Goal: Transaction & Acquisition: Purchase product/service

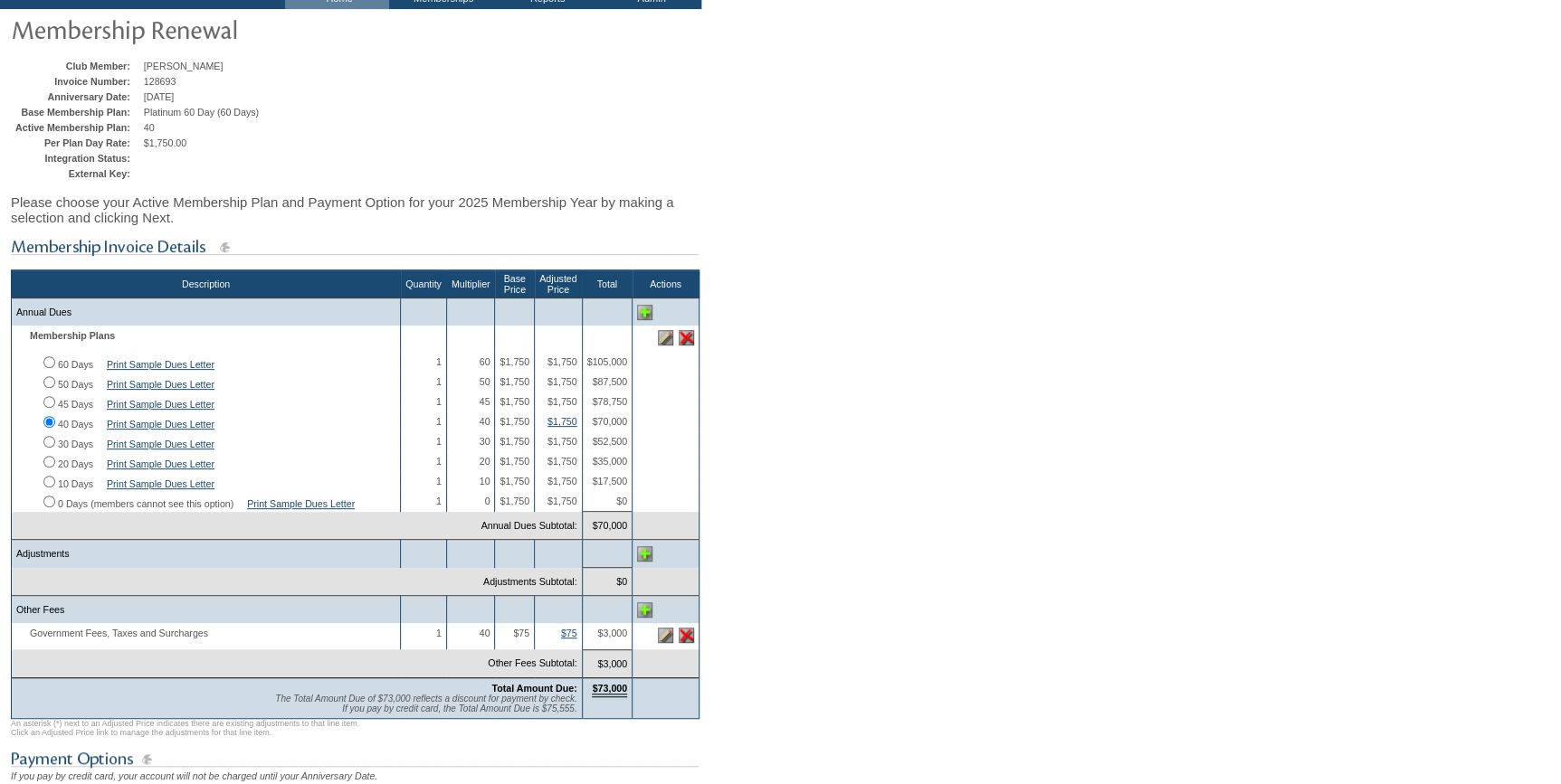
scroll to position [328, 0]
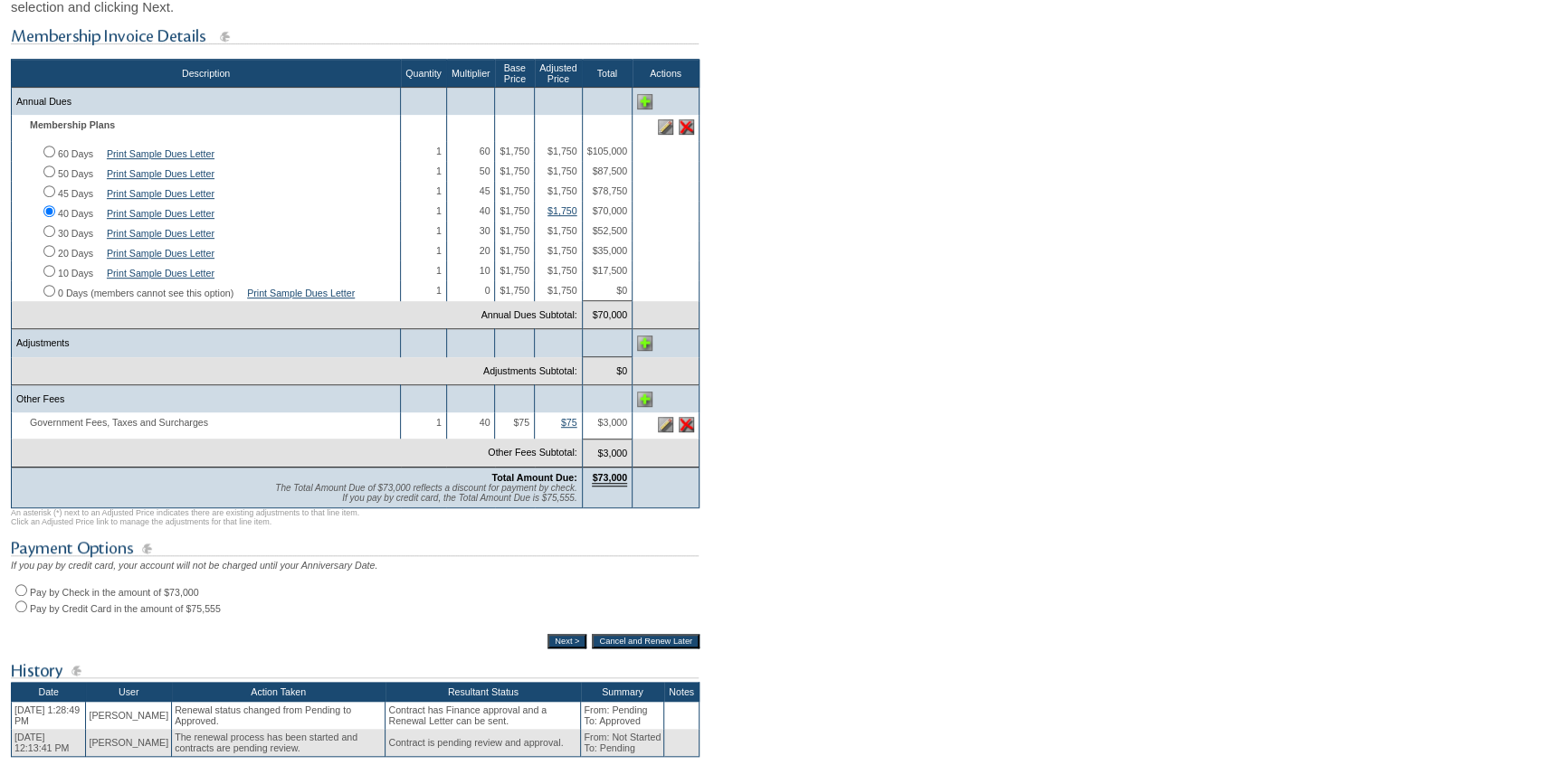
click at [16, 596] on input "Pay by Check in the amount of $73,000" at bounding box center [21, 589] width 12 height 12
radio input "true"
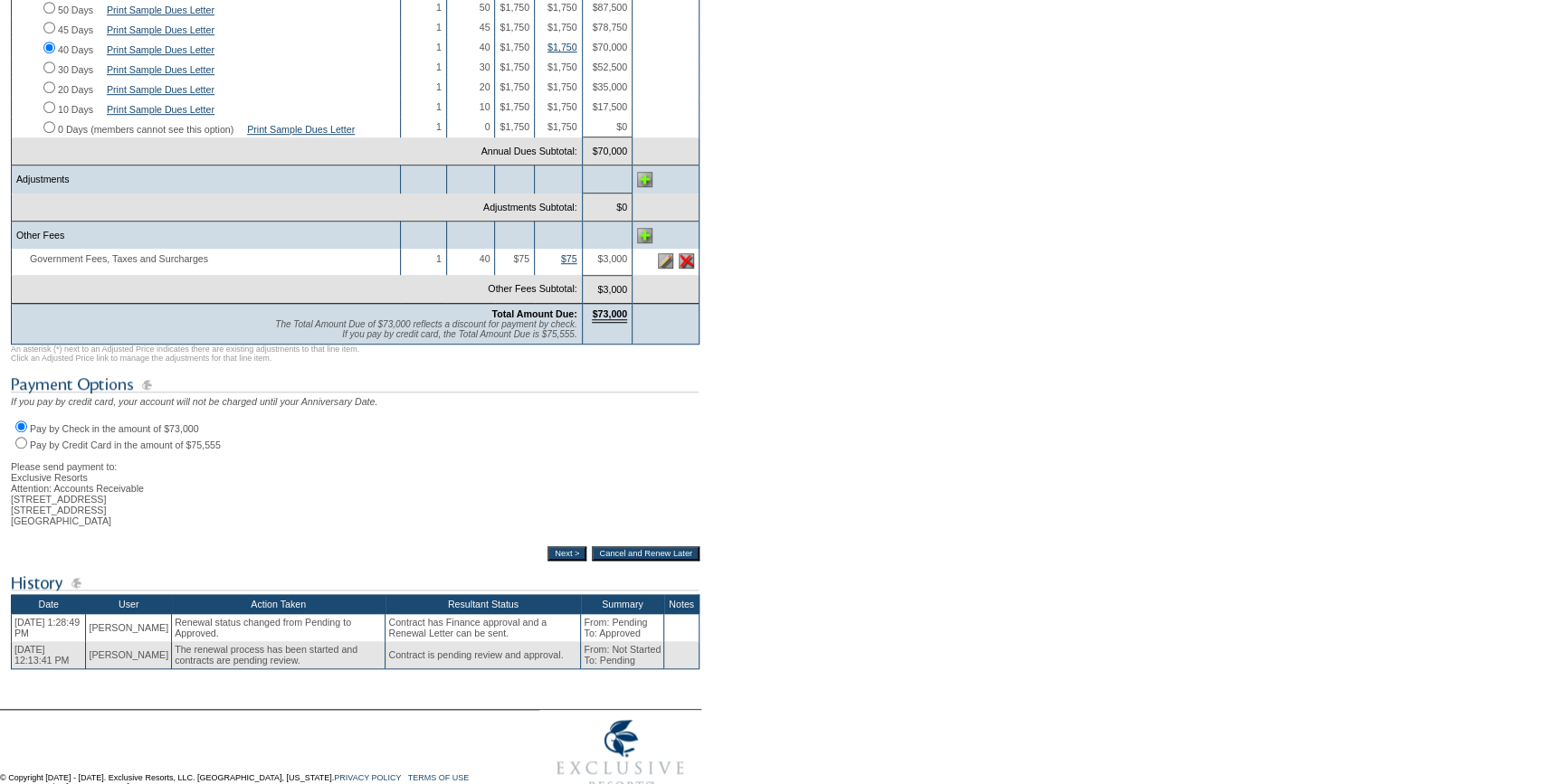
scroll to position [493, 0]
click at [553, 559] on input "Next >" at bounding box center [567, 552] width 39 height 14
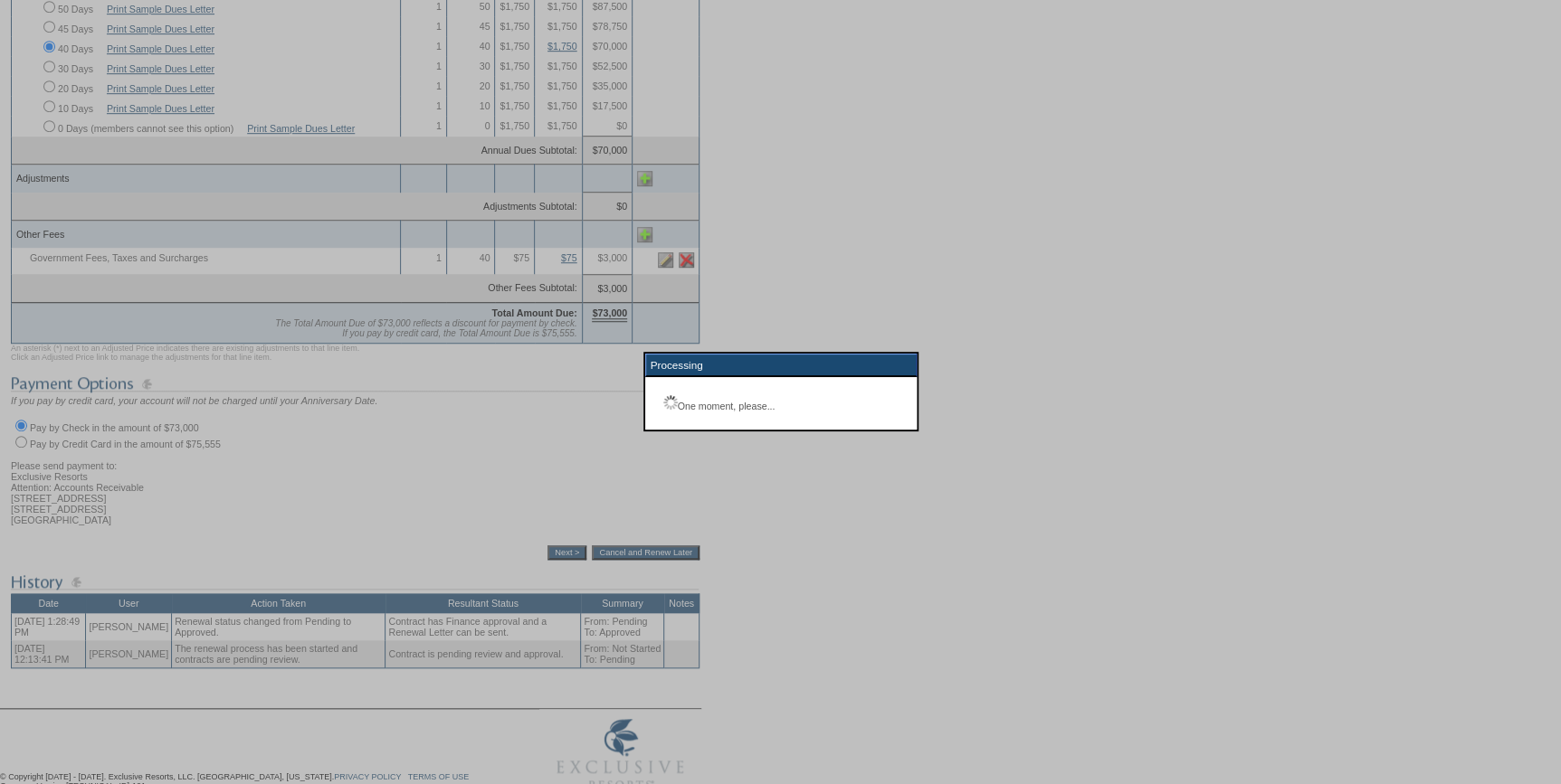
scroll to position [129, 0]
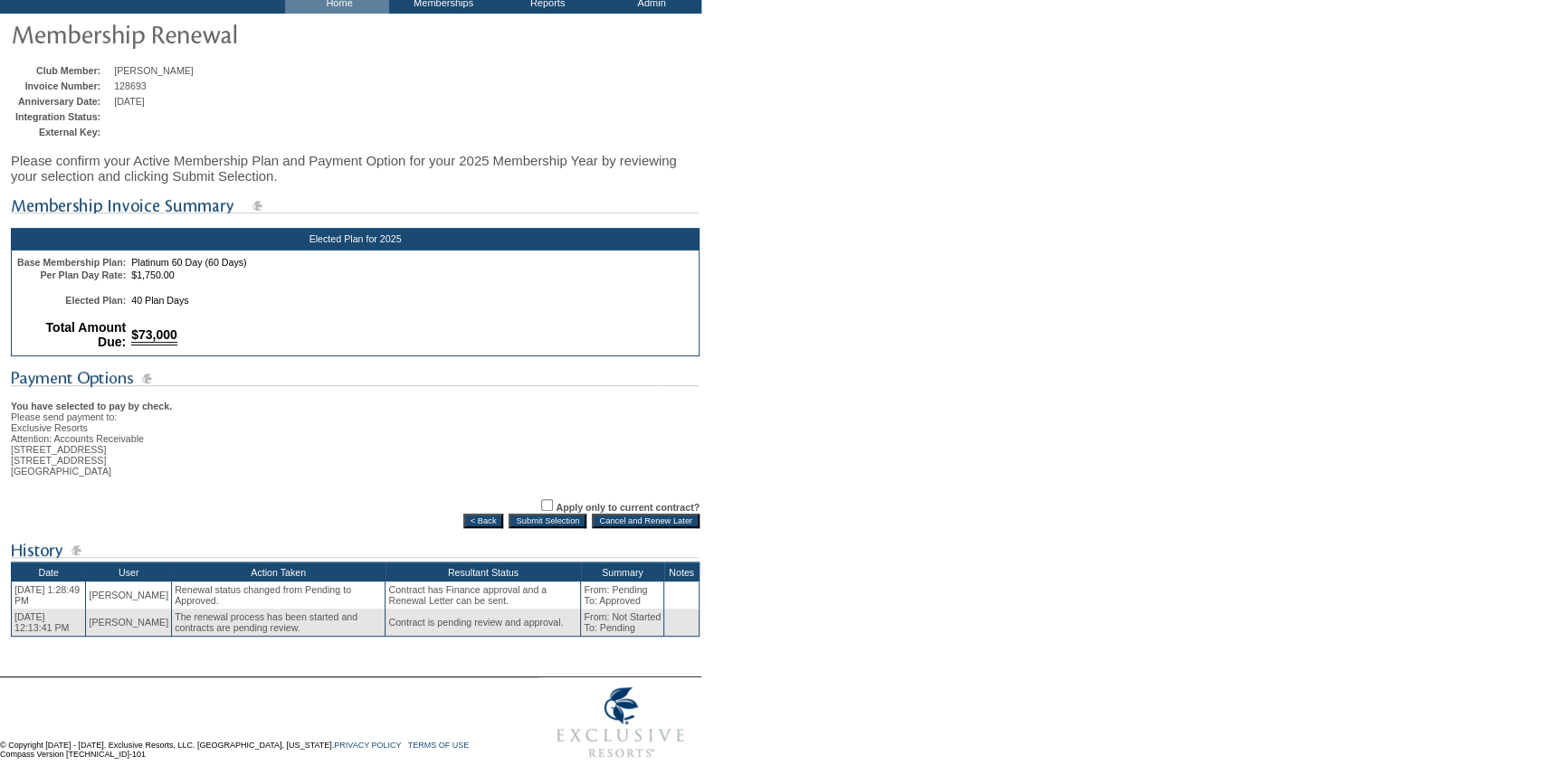
click at [532, 517] on input "Submit Selection" at bounding box center [547, 520] width 78 height 14
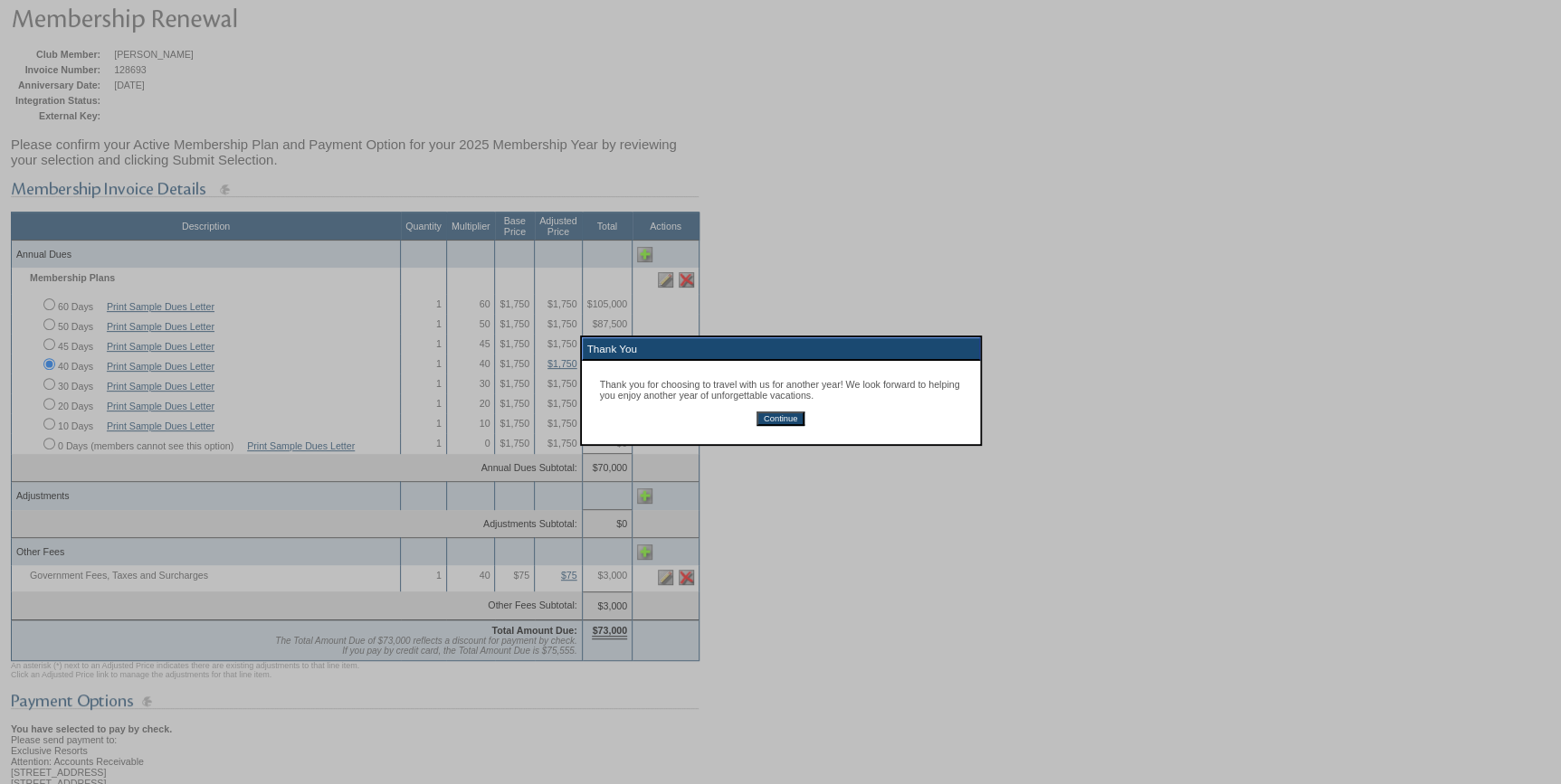
click at [784, 419] on input "Continue" at bounding box center [780, 418] width 48 height 14
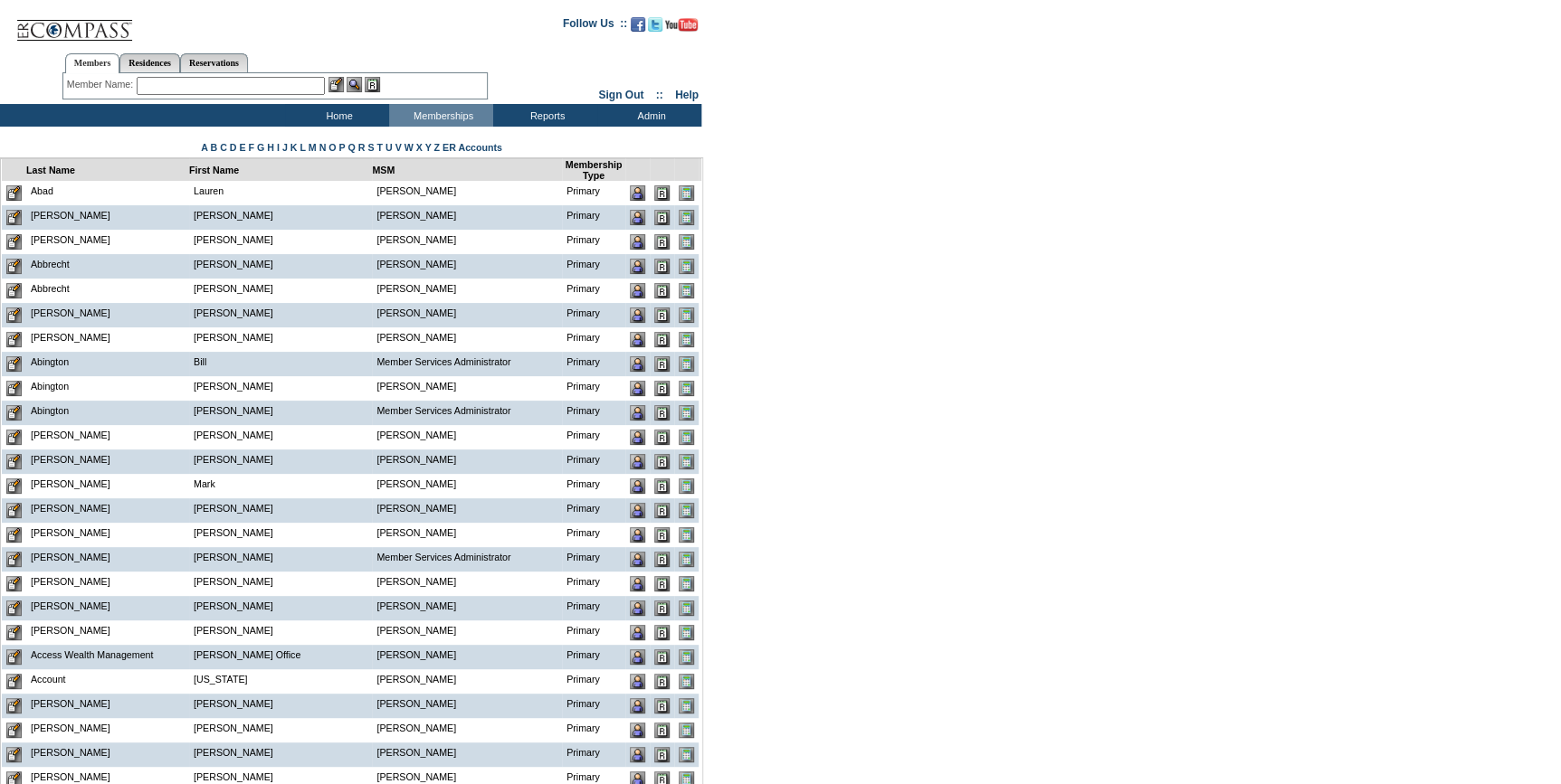
click at [150, 83] on input "text" at bounding box center [230, 85] width 188 height 18
paste input "[EMAIL_ADDRESS][DOMAIN_NAME]"
click at [171, 83] on input "[EMAIL_ADDRESS][DOMAIN_NAME]" at bounding box center [230, 85] width 188 height 18
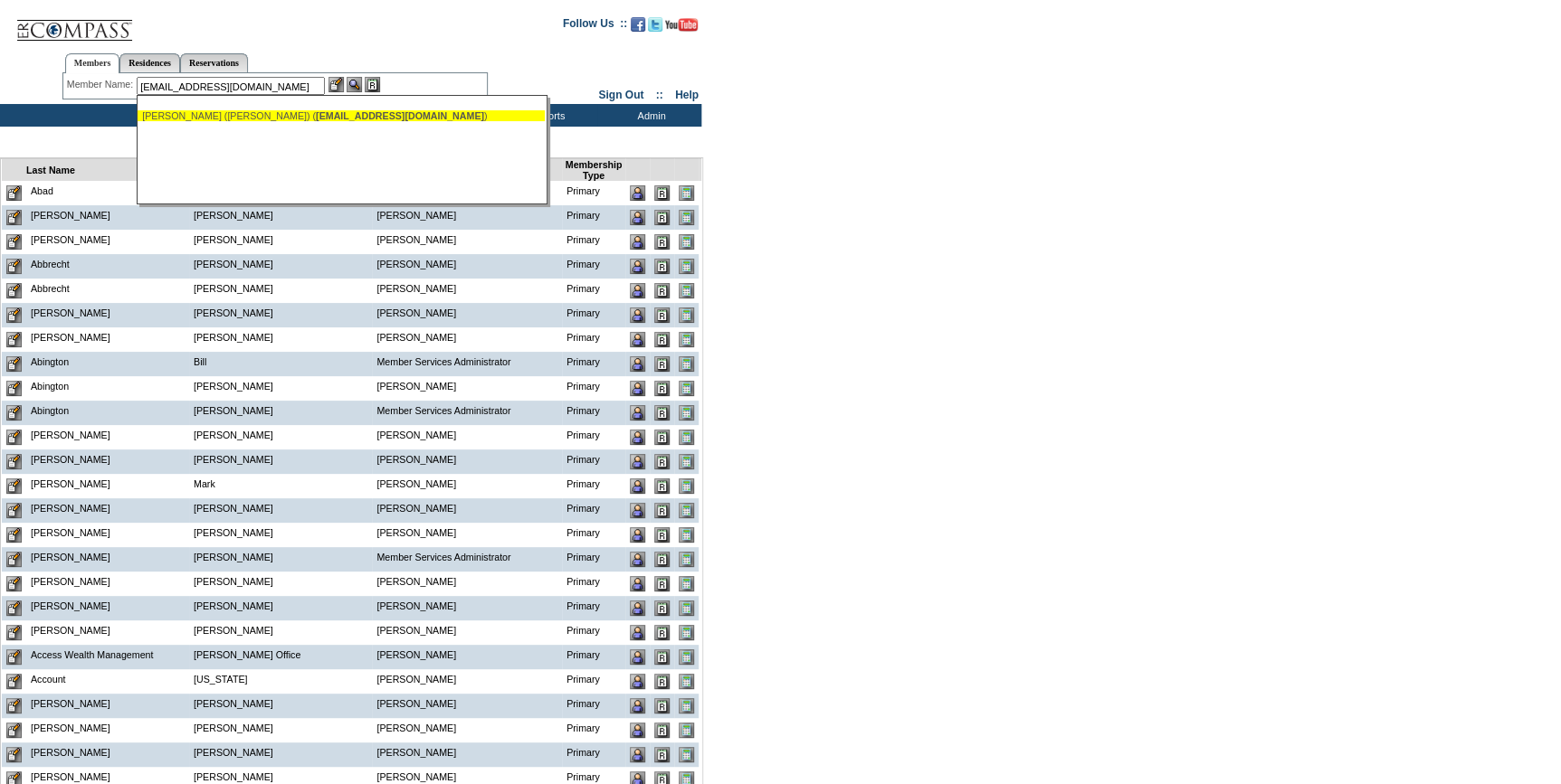
click at [210, 115] on div "[PERSON_NAME] ([PERSON_NAME]) ( [EMAIL_ADDRESS][DOMAIN_NAME] )" at bounding box center [341, 116] width 398 height 11
type input "[PERSON_NAME] ([PERSON_NAME]) ([EMAIL_ADDRESS][DOMAIN_NAME])"
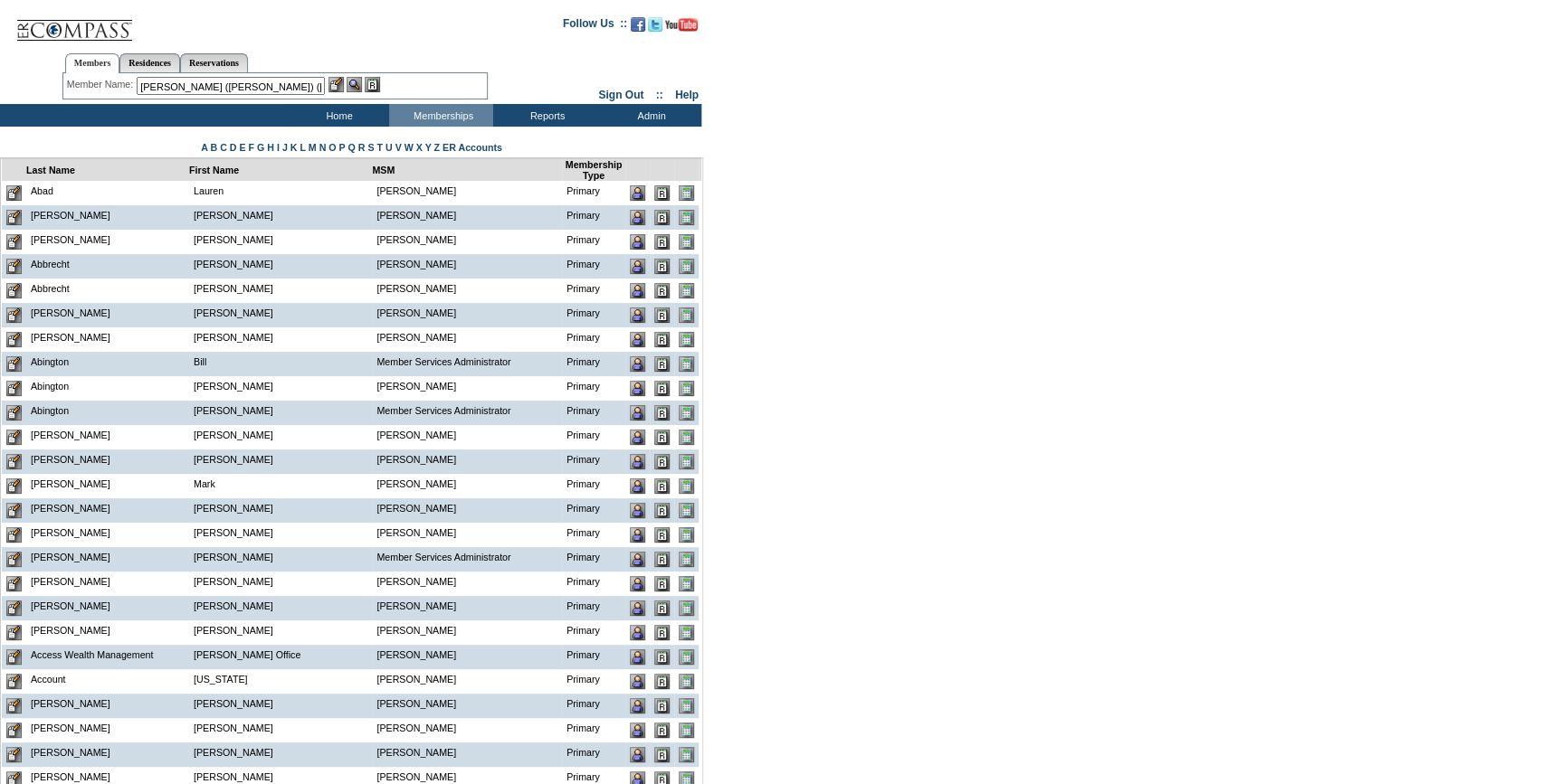
click at [340, 83] on img at bounding box center [336, 84] width 15 height 15
